Goal: Information Seeking & Learning: Learn about a topic

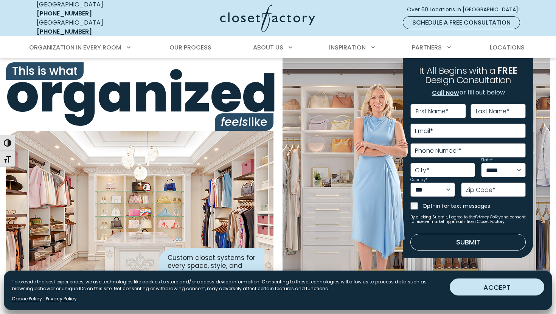
click at [512, 288] on button "ACCEPT" at bounding box center [497, 287] width 95 height 17
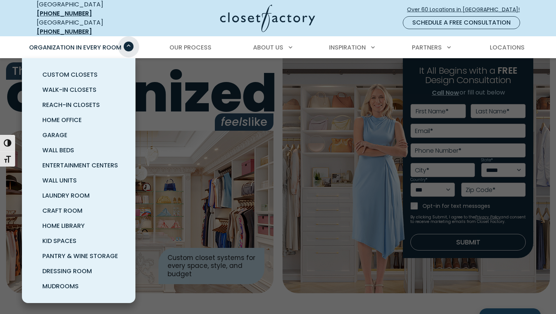
click at [129, 42] on span "Primary Menu" at bounding box center [129, 47] width 10 height 10
click at [87, 85] on span "Walk-In Closets" at bounding box center [69, 89] width 54 height 9
click at [64, 177] on span "Wall Units" at bounding box center [59, 180] width 34 height 9
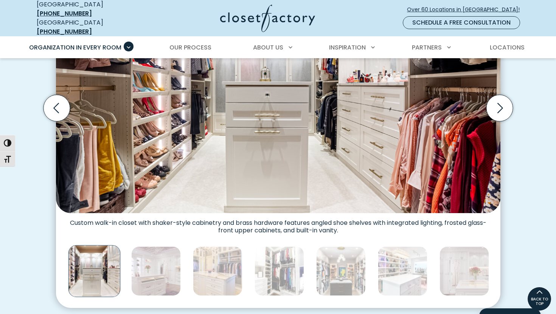
scroll to position [189, 0]
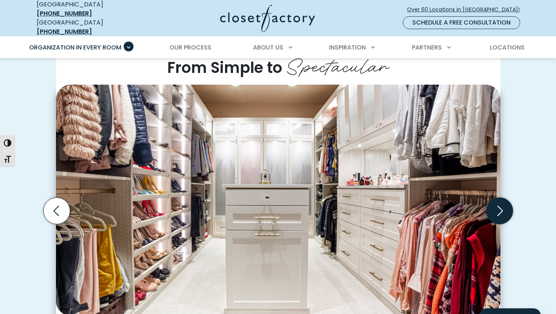
click at [501, 198] on icon "Next slide" at bounding box center [499, 211] width 26 height 26
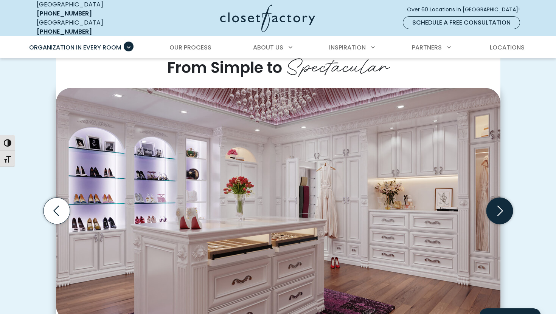
click at [501, 198] on icon "Next slide" at bounding box center [499, 211] width 26 height 26
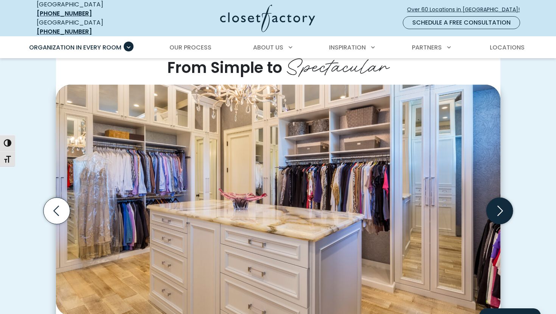
click at [502, 198] on icon "Next slide" at bounding box center [499, 211] width 26 height 26
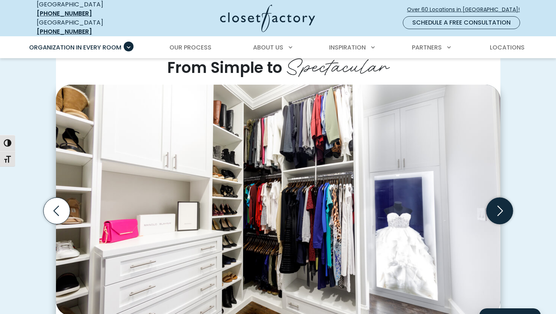
click at [502, 198] on icon "Next slide" at bounding box center [499, 211] width 26 height 26
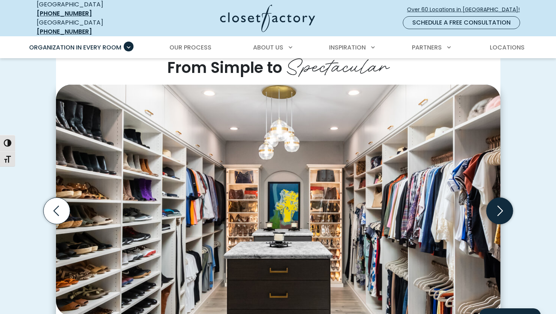
click at [502, 198] on icon "Next slide" at bounding box center [499, 211] width 26 height 26
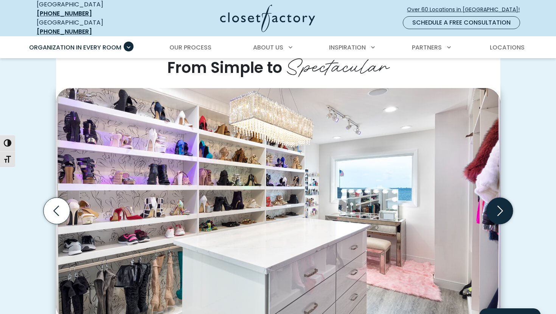
click at [501, 198] on icon "Next slide" at bounding box center [499, 211] width 26 height 26
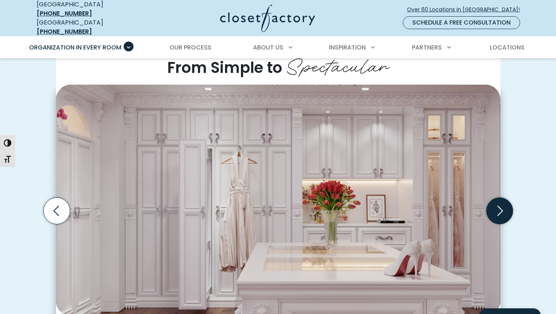
click at [501, 198] on icon "Next slide" at bounding box center [499, 211] width 26 height 26
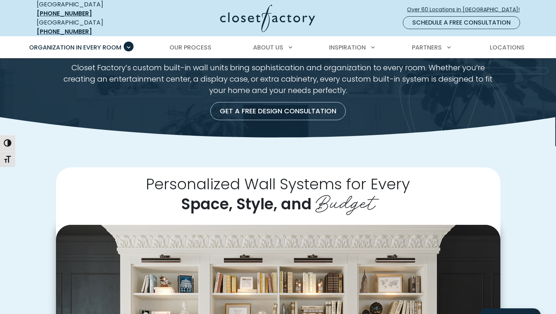
scroll to position [18, 0]
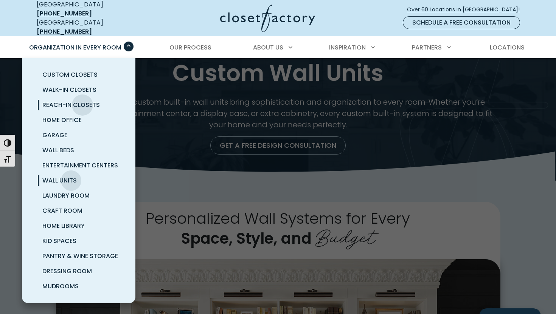
click at [82, 101] on span "Reach-In Closets" at bounding box center [70, 105] width 57 height 9
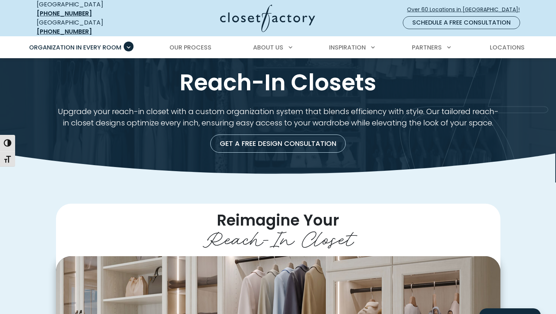
scroll to position [2, 0]
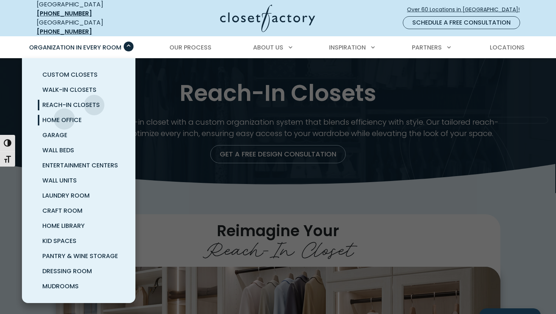
click at [64, 116] on span "Home Office" at bounding box center [61, 120] width 39 height 9
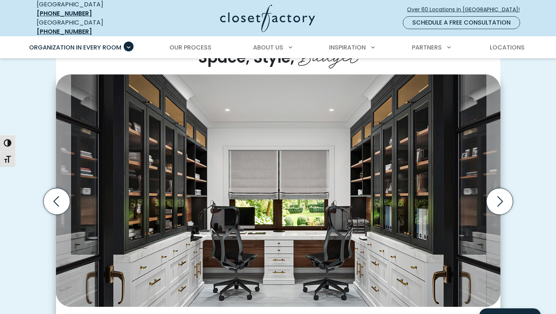
scroll to position [198, 0]
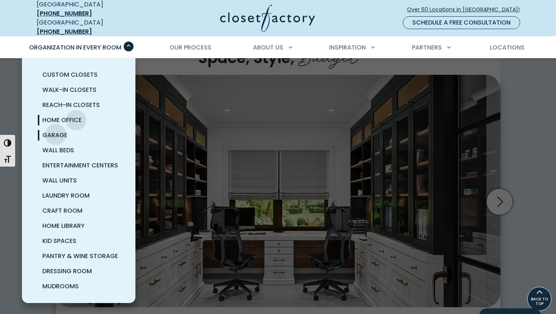
click at [56, 131] on span "Garage" at bounding box center [54, 135] width 25 height 9
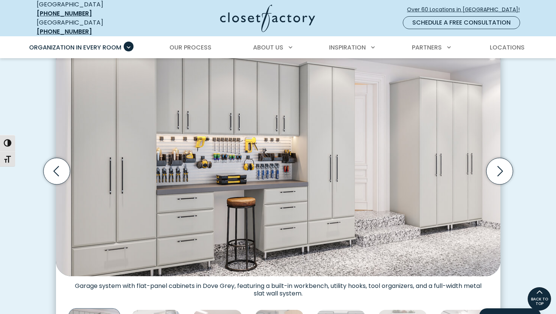
scroll to position [226, 0]
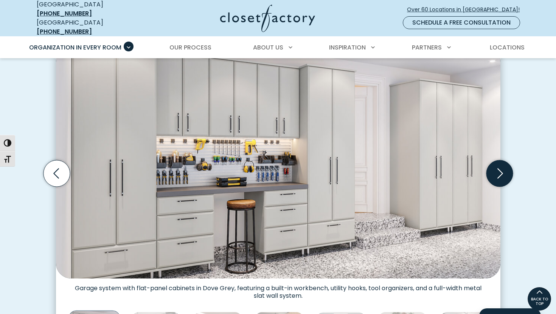
click at [503, 162] on icon "Next slide" at bounding box center [499, 173] width 26 height 26
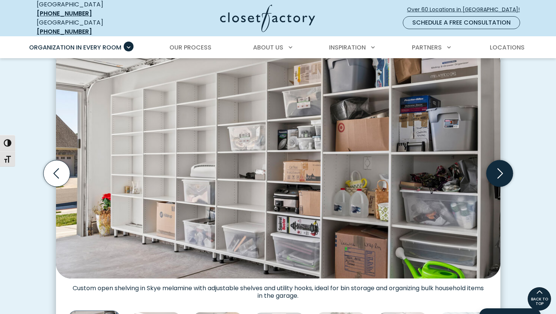
click at [502, 164] on icon "Next slide" at bounding box center [499, 173] width 26 height 26
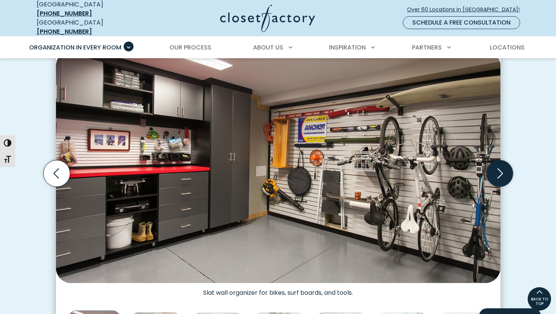
click at [502, 164] on icon "Next slide" at bounding box center [499, 173] width 26 height 26
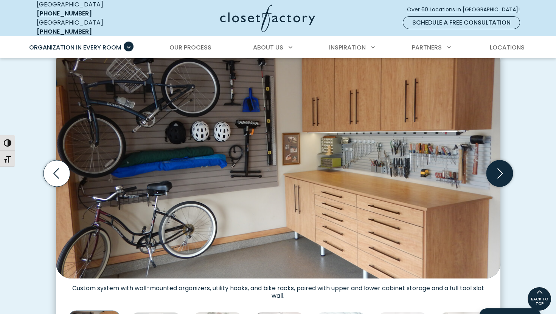
click at [502, 164] on icon "Next slide" at bounding box center [499, 173] width 26 height 26
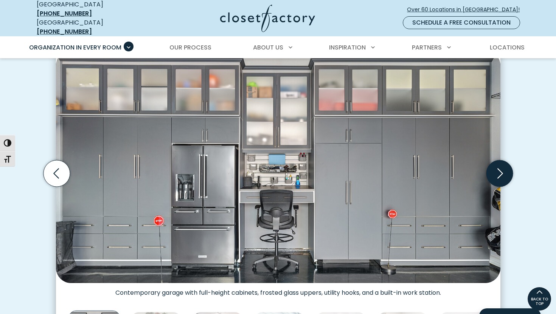
click at [502, 165] on icon "Next slide" at bounding box center [499, 173] width 26 height 26
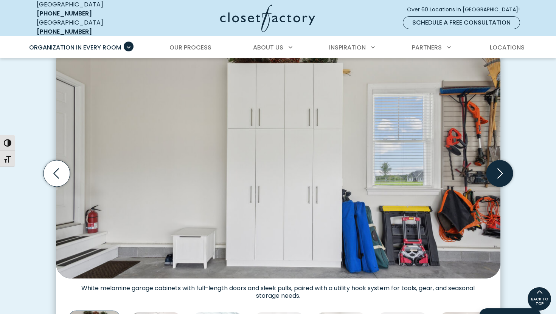
click at [502, 165] on icon "Next slide" at bounding box center [499, 173] width 26 height 26
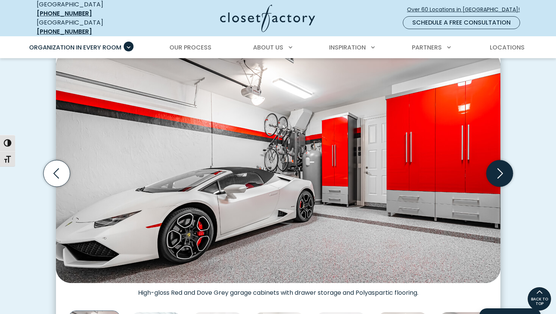
click at [502, 165] on icon "Next slide" at bounding box center [499, 173] width 26 height 26
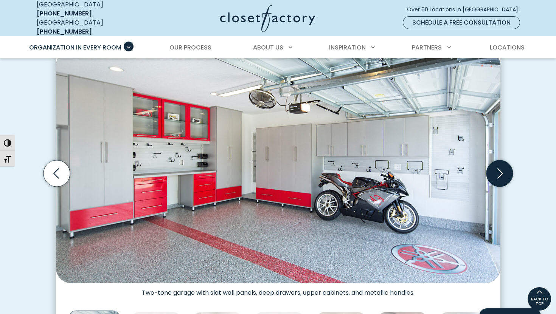
click at [502, 168] on icon "Next slide" at bounding box center [499, 173] width 26 height 26
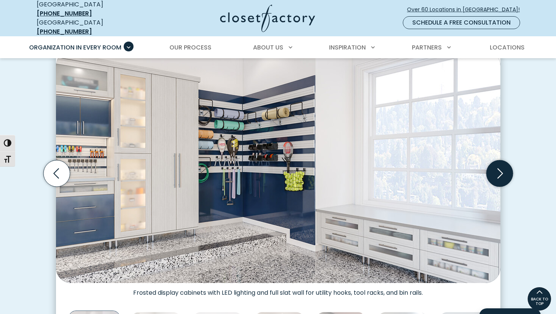
click at [502, 168] on icon "Next slide" at bounding box center [499, 173] width 26 height 26
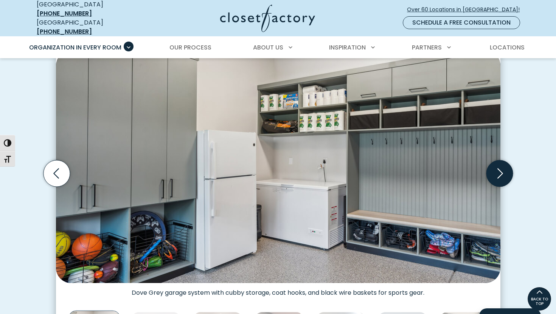
click at [502, 168] on icon "Next slide" at bounding box center [499, 173] width 26 height 26
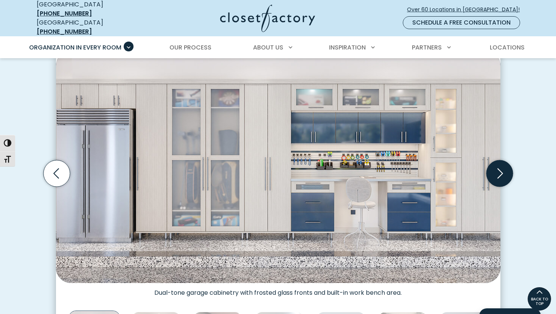
click at [502, 168] on icon "Next slide" at bounding box center [499, 173] width 26 height 26
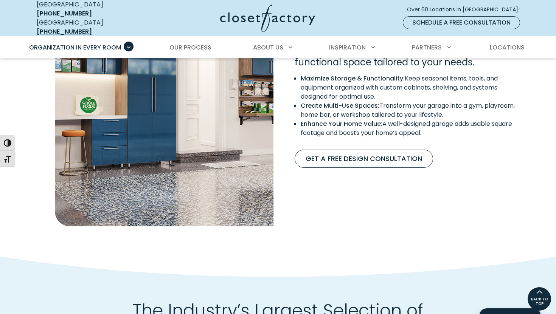
scroll to position [142, 0]
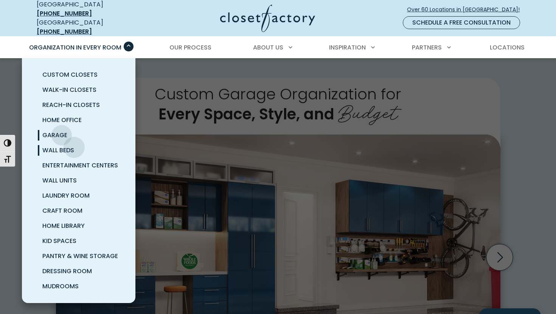
click at [74, 146] on span "Wall Beds" at bounding box center [58, 150] width 32 height 9
